Goal: Transaction & Acquisition: Purchase product/service

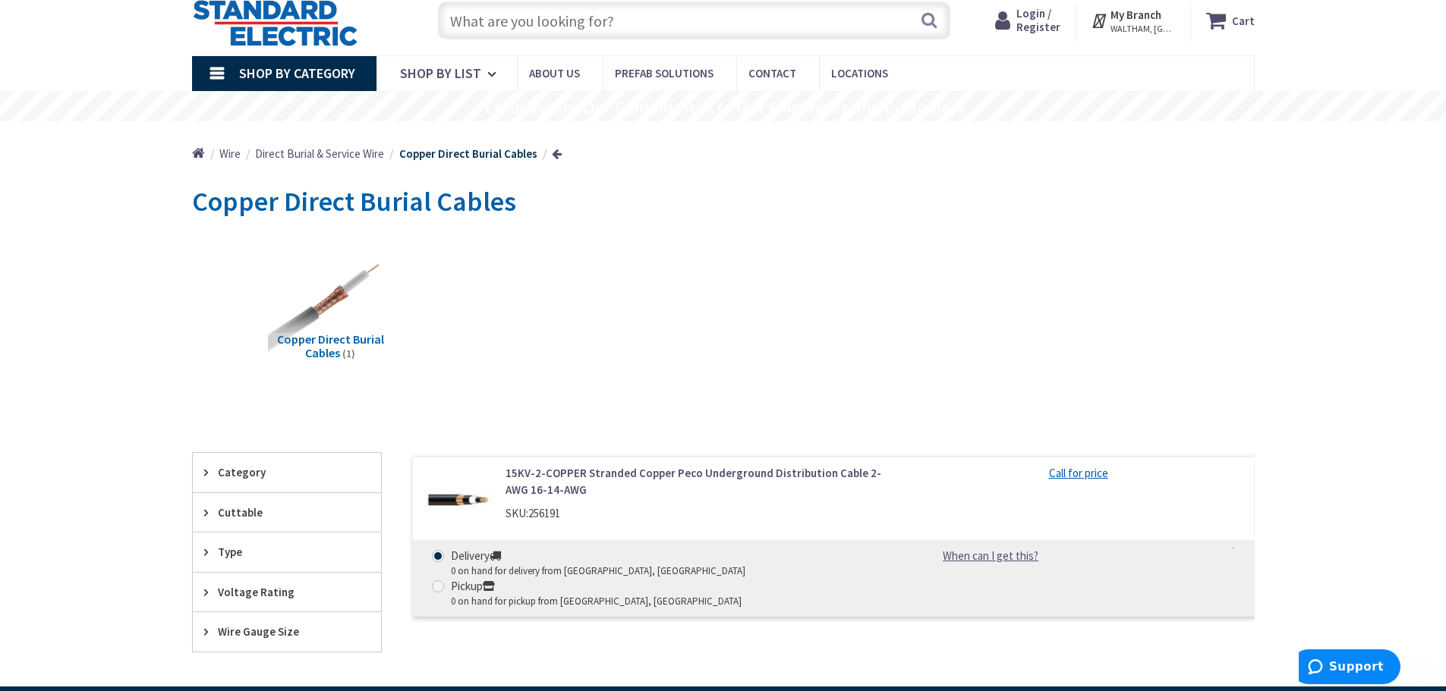
scroll to position [152, 0]
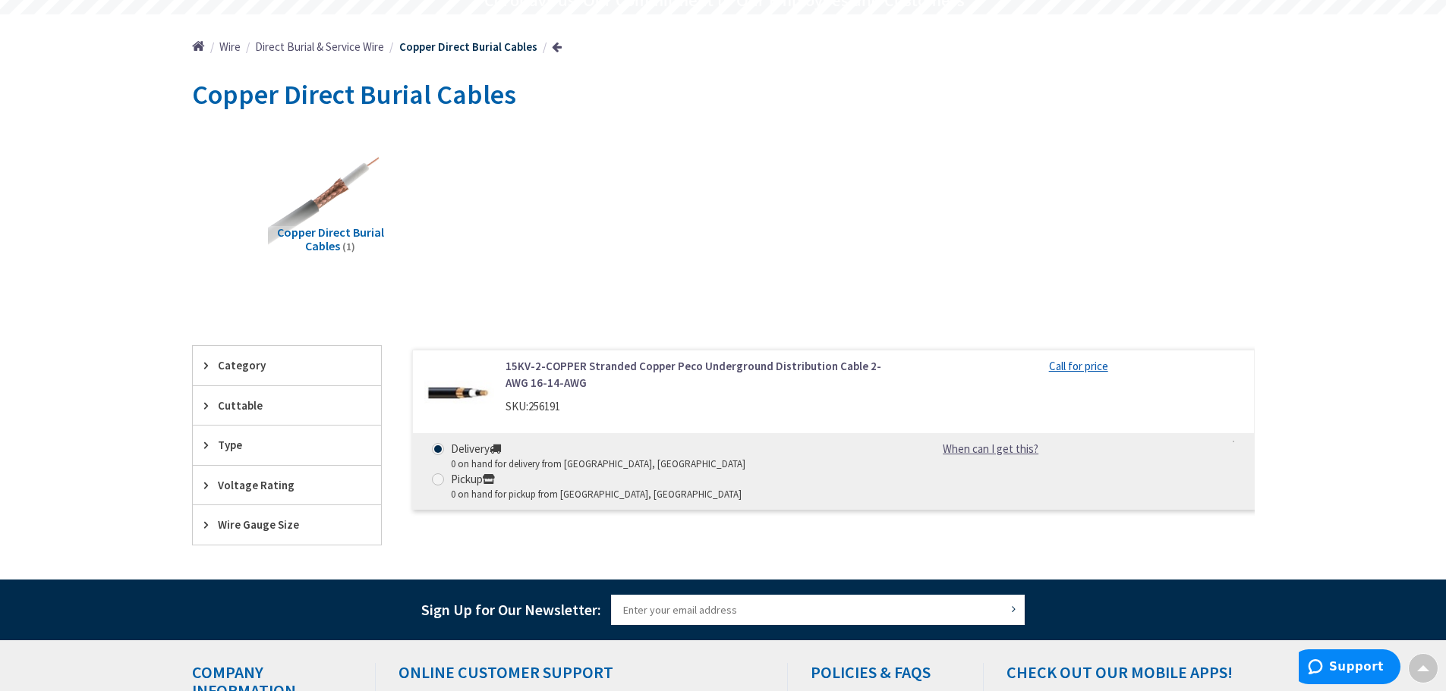
click at [205, 449] on icon at bounding box center [209, 444] width 11 height 11
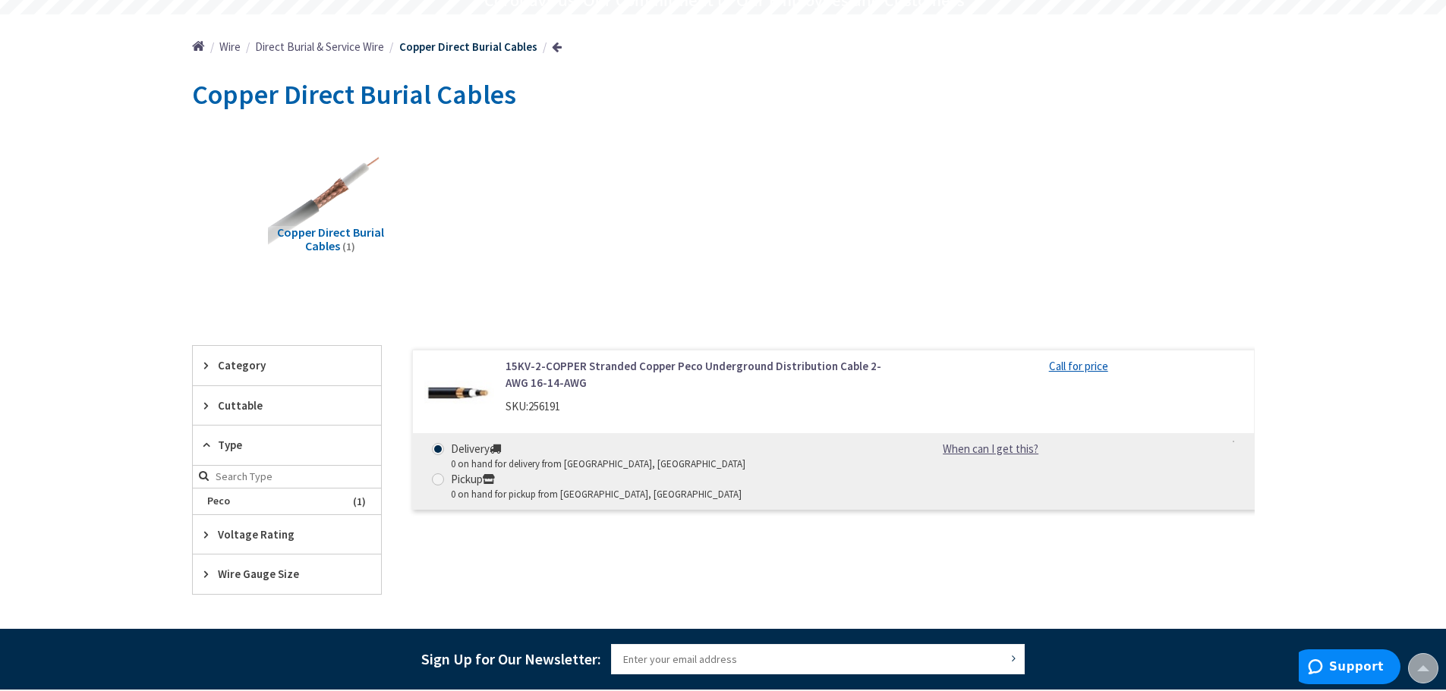
click at [593, 369] on link "15KV-2-COPPER Stranded Copper Peco Underground Distribution Cable 2-AWG 16-14-A…" at bounding box center [699, 374] width 386 height 33
